Goal: Task Accomplishment & Management: Use online tool/utility

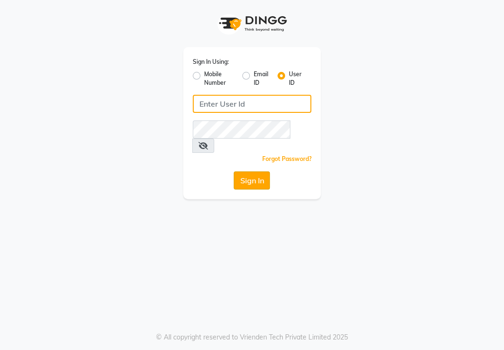
type input "NIIBSALON"
click at [254, 171] on button "Sign In" at bounding box center [252, 180] width 36 height 18
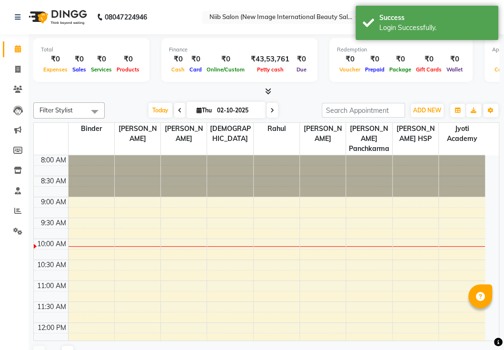
select select "en"
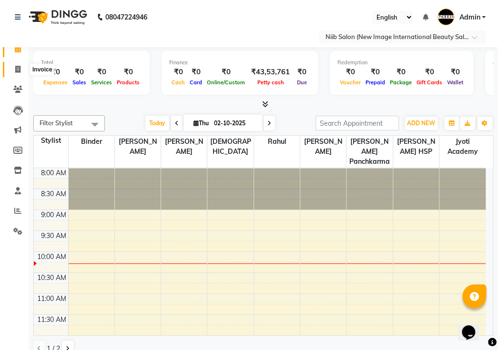
click at [13, 66] on span at bounding box center [18, 69] width 17 height 11
select select "5739"
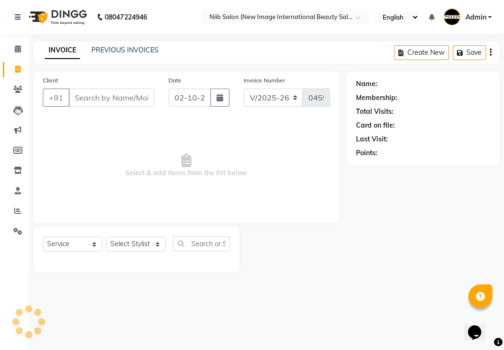
select select "P"
